Goal: Task Accomplishment & Management: Complete application form

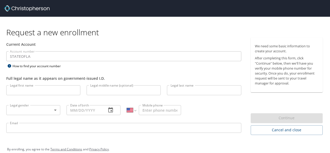
select select "US"
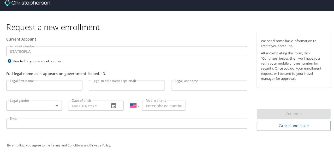
scroll to position [8, 0]
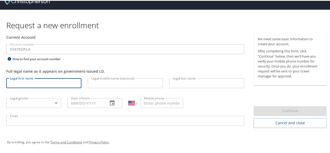
click at [26, 81] on input "Legal first name" at bounding box center [43, 82] width 75 height 10
type input "[PERSON_NAME]"
type input "Pedrioli"
type input "[PHONE_NUMBER]"
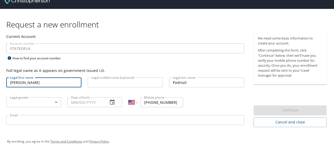
click at [55, 101] on body "Request a new enrollment Current Account Account number STATEOFLA Account numbe…" at bounding box center [167, 68] width 334 height 153
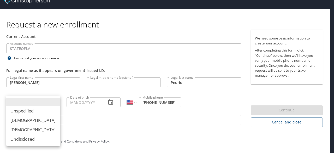
click at [44, 120] on li "[DEMOGRAPHIC_DATA]" at bounding box center [33, 119] width 54 height 9
type input "[DEMOGRAPHIC_DATA]"
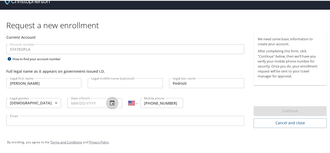
click at [113, 102] on icon "button" at bounding box center [112, 102] width 6 height 6
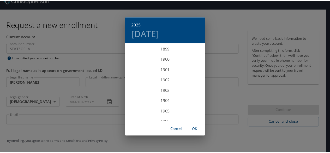
scroll to position [1285, 0]
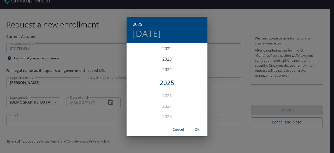
click at [87, 102] on div "2025 Mon, Oct 13 1899 1900 1901 1902 1903 1904 1905 1906 1907 1908 1909 1910 19…" at bounding box center [167, 76] width 334 height 153
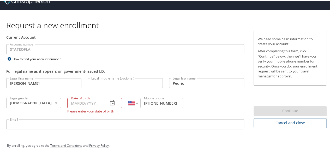
click at [88, 100] on input "Date of birth" at bounding box center [85, 102] width 37 height 10
type input "[DATE]"
click at [47, 124] on input "Email" at bounding box center [125, 123] width 238 height 10
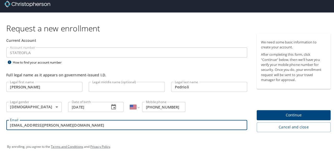
scroll to position [8, 0]
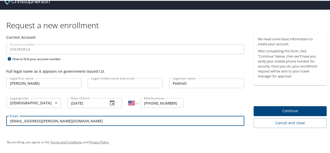
type input "[EMAIL_ADDRESS][PERSON_NAME][DOMAIN_NAME]"
click at [274, 113] on button "Continue" at bounding box center [290, 110] width 73 height 10
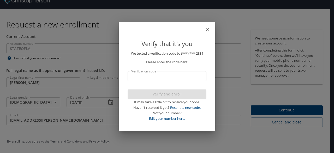
click at [156, 75] on input "Verification code" at bounding box center [167, 76] width 79 height 10
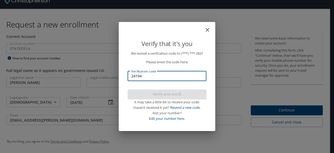
type input "241944"
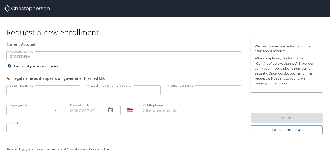
select select "US"
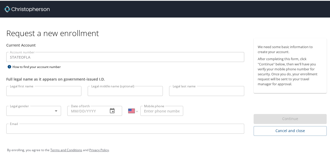
click at [47, 91] on input "Legal first name" at bounding box center [43, 90] width 75 height 10
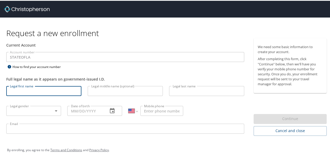
type input "[PERSON_NAME]"
type input "Pedrioli"
type input "[PHONE_NUMBER]"
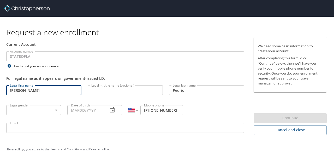
click at [44, 109] on body "Request a new enrollment Current Account Account number STATEOFLA Account numbe…" at bounding box center [167, 76] width 334 height 153
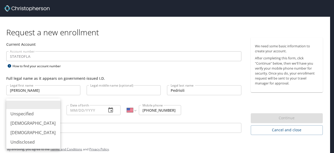
click at [43, 123] on li "[DEMOGRAPHIC_DATA]" at bounding box center [33, 122] width 54 height 9
type input "[DEMOGRAPHIC_DATA]"
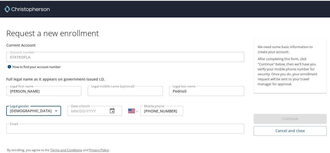
click at [85, 110] on input "Date of birth" at bounding box center [85, 110] width 37 height 10
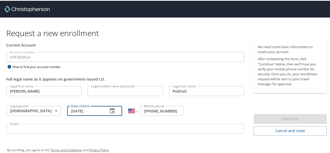
type input "[DATE]"
click at [37, 130] on input "Email" at bounding box center [125, 128] width 238 height 10
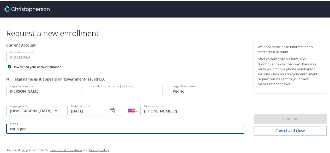
type input "[EMAIL_ADDRESS][PERSON_NAME][DOMAIN_NAME]"
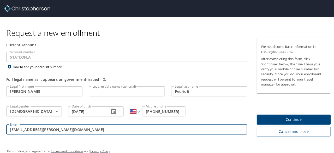
scroll to position [8, 0]
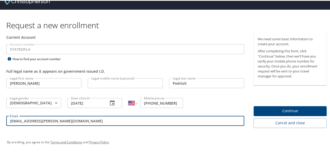
click at [281, 111] on span "Continue" at bounding box center [290, 110] width 65 height 7
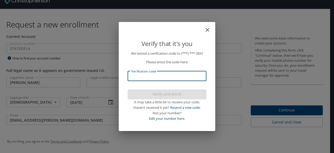
click at [181, 78] on input "Verification code" at bounding box center [167, 76] width 79 height 10
type input "460"
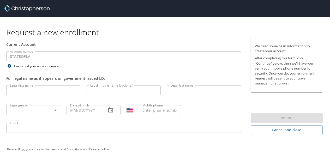
select select "US"
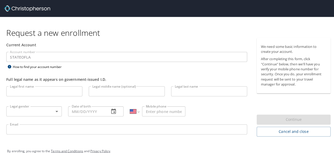
scroll to position [8, 0]
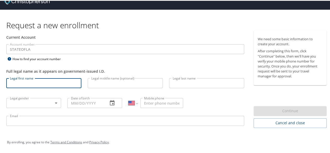
click at [17, 79] on input "Legal first name" at bounding box center [43, 82] width 75 height 10
type input "[PERSON_NAME]"
type input "Pedrioli"
type input "[PHONE_NUMBER]"
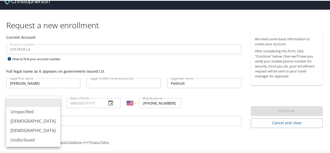
click at [50, 101] on body "Request a new enrollment Current Account Account number STATEOFLA Account numbe…" at bounding box center [167, 68] width 334 height 153
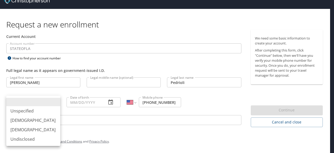
click at [36, 119] on li "[DEMOGRAPHIC_DATA]" at bounding box center [33, 119] width 54 height 9
type input "[DEMOGRAPHIC_DATA]"
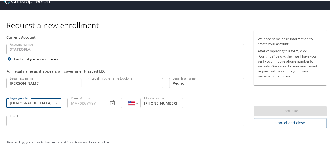
click at [91, 102] on input "Date of birth" at bounding box center [85, 102] width 37 height 10
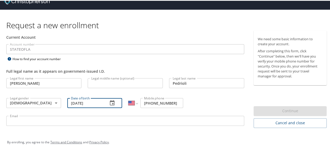
type input "[DATE]"
click at [87, 120] on input "Email" at bounding box center [125, 120] width 238 height 10
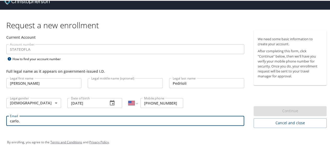
type input "[EMAIL_ADDRESS][PERSON_NAME][DOMAIN_NAME]"
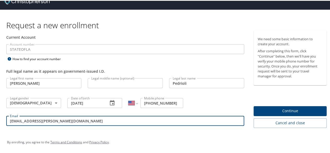
click at [290, 108] on span "Continue" at bounding box center [290, 110] width 65 height 7
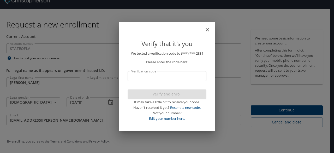
click at [159, 78] on input "Verification code" at bounding box center [167, 76] width 79 height 10
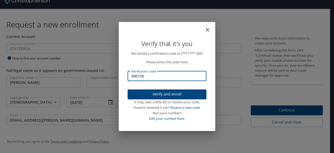
type input "400728"
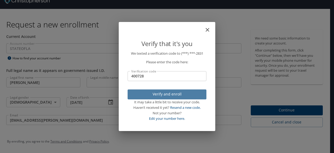
click at [166, 93] on span "Verify and enroll" at bounding box center [167, 94] width 71 height 7
